Goal: Information Seeking & Learning: Find contact information

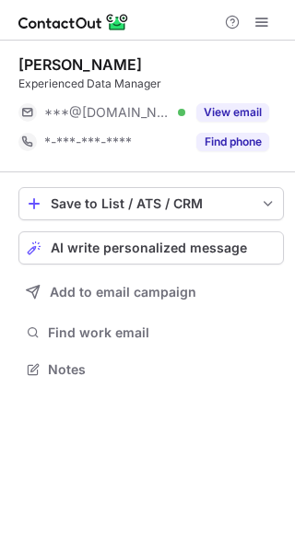
scroll to position [9, 9]
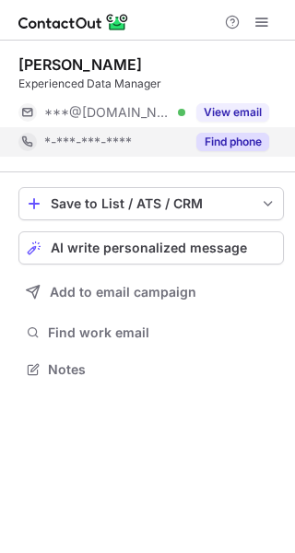
click at [216, 137] on button "Find phone" at bounding box center [232, 142] width 73 height 18
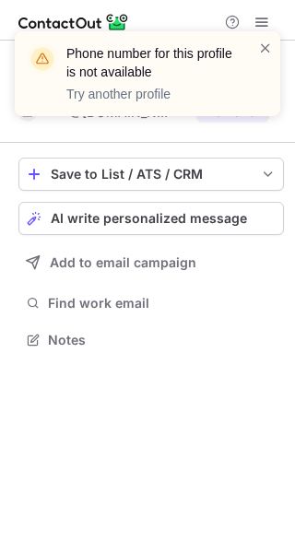
scroll to position [327, 295]
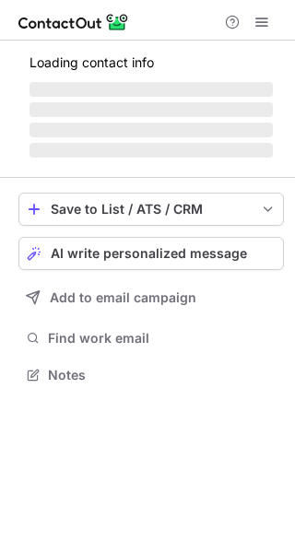
scroll to position [9, 9]
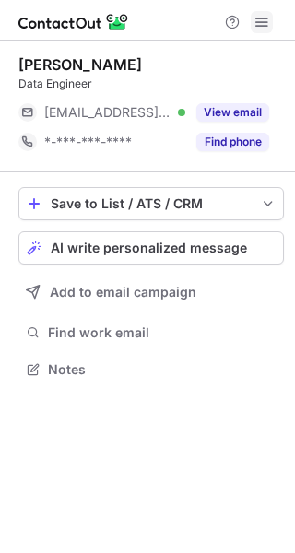
click at [267, 23] on span at bounding box center [261, 22] width 15 height 15
